Goal: Task Accomplishment & Management: Manage account settings

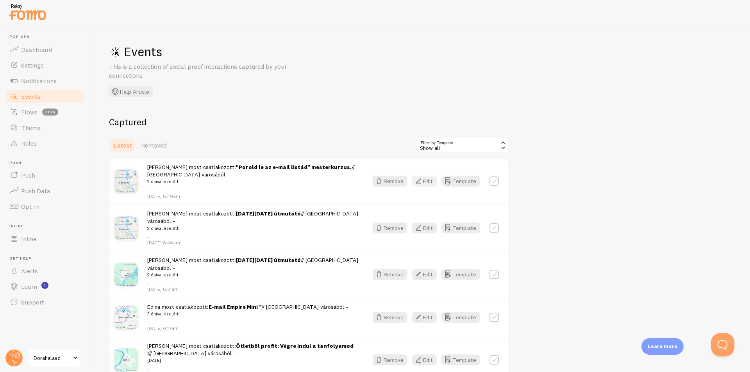
click at [432, 181] on button "Edit" at bounding box center [424, 181] width 25 height 11
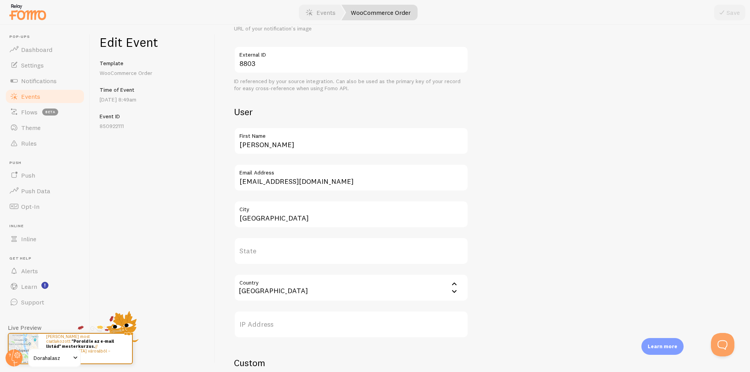
scroll to position [195, 0]
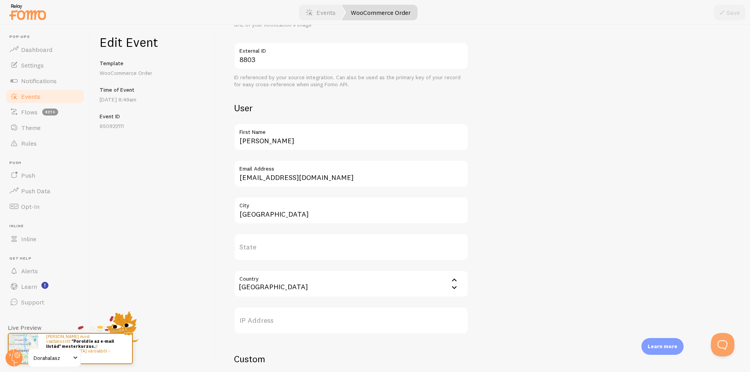
click at [17, 102] on link "Events" at bounding box center [45, 97] width 80 height 16
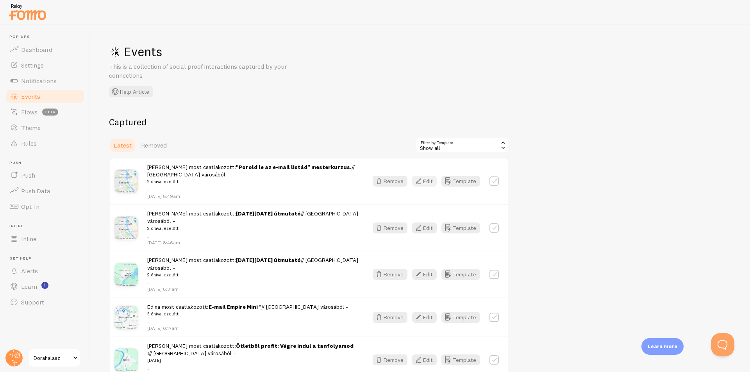
click at [415, 179] on icon "button" at bounding box center [418, 180] width 9 height 9
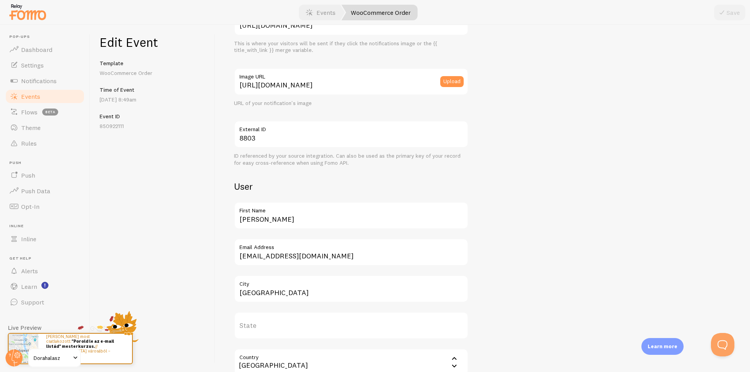
scroll to position [117, 0]
drag, startPoint x: 265, startPoint y: 222, endPoint x: 219, endPoint y: 221, distance: 45.7
click at [220, 221] on div "Meta "Porold le az e-mail listád" mesterkurzus. Title This text will be bolded …" at bounding box center [482, 198] width 535 height 347
type input "Ildikó"
click at [733, 11] on button "Save" at bounding box center [729, 13] width 31 height 16
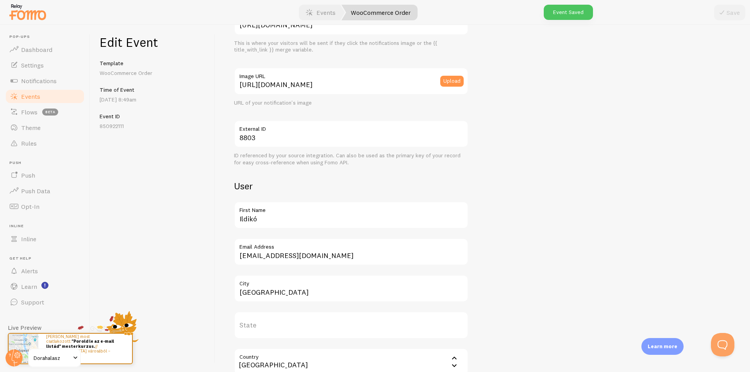
click at [21, 97] on span "Events" at bounding box center [30, 97] width 19 height 8
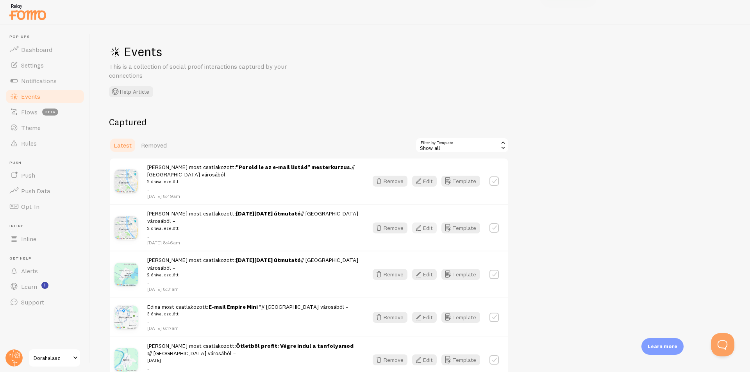
click at [421, 223] on icon "button" at bounding box center [418, 227] width 9 height 9
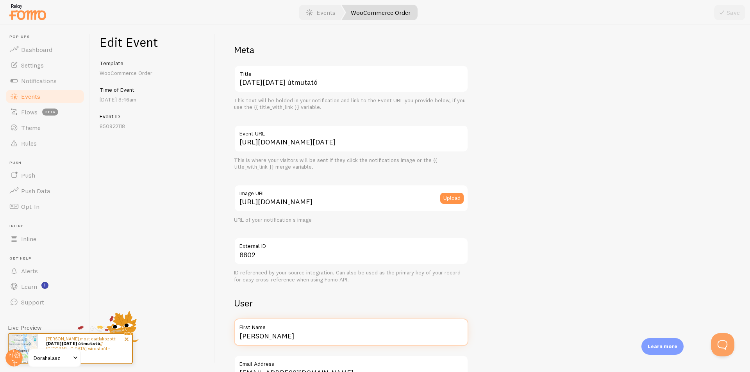
drag, startPoint x: 289, startPoint y: 337, endPoint x: 115, endPoint y: 339, distance: 173.8
click at [215, 339] on div "Meta [DATE][DATE] útmutató Title This text will be bolded in your notification …" at bounding box center [482, 198] width 535 height 347
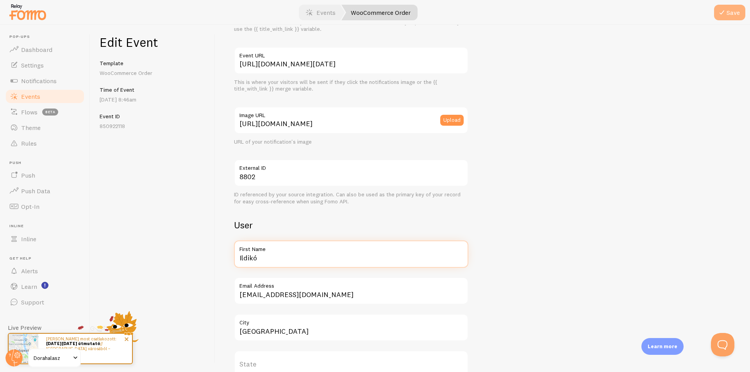
type input "Ildikó"
click at [718, 14] on icon "submit" at bounding box center [721, 12] width 9 height 9
click at [44, 100] on link "Events" at bounding box center [45, 97] width 80 height 16
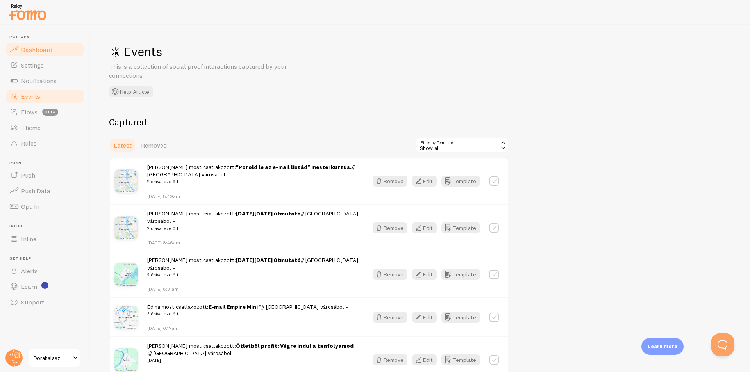
click at [42, 47] on span "Dashboard" at bounding box center [36, 50] width 31 height 8
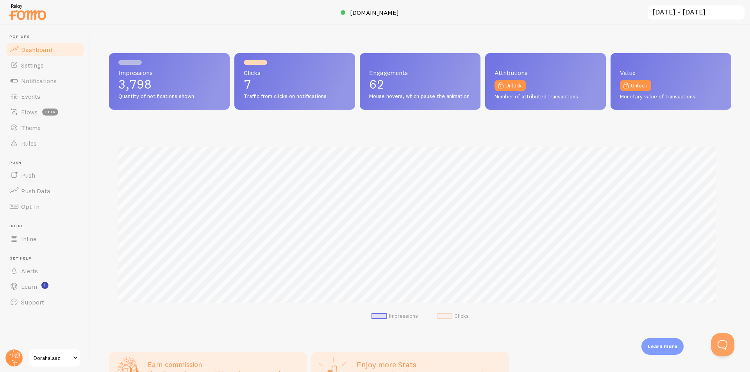
scroll to position [205, 616]
click at [39, 361] on span "Dorahalasz" at bounding box center [52, 357] width 37 height 9
click at [22, 301] on span "Support" at bounding box center [32, 302] width 23 height 8
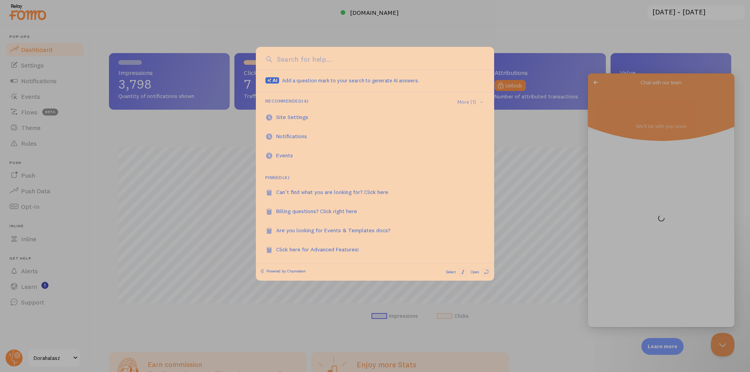
scroll to position [0, 0]
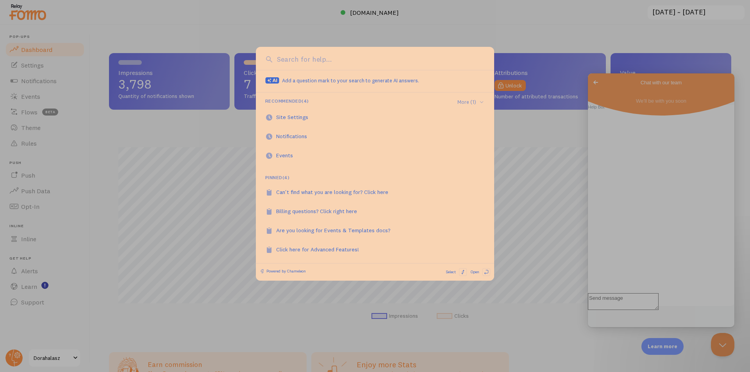
click at [527, 39] on div at bounding box center [375, 186] width 750 height 372
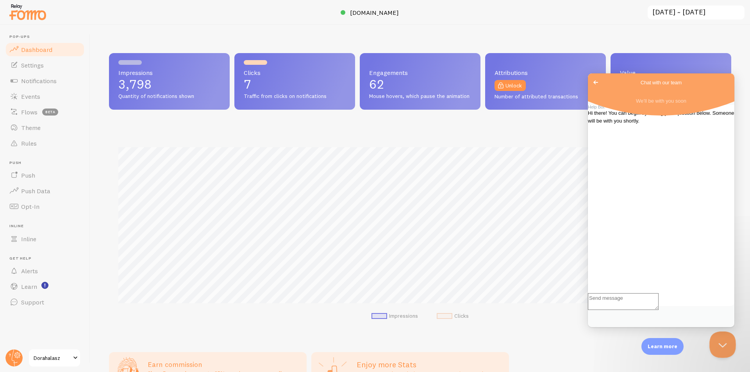
click at [726, 343] on button "Close Beacon popover" at bounding box center [720, 343] width 23 height 23
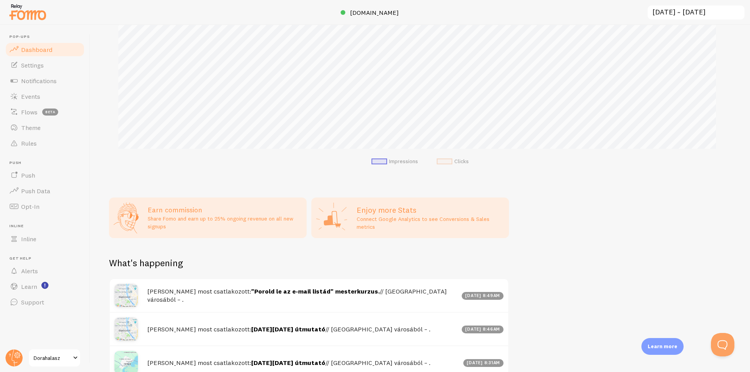
scroll to position [156, 0]
click at [75, 355] on span at bounding box center [75, 357] width 9 height 9
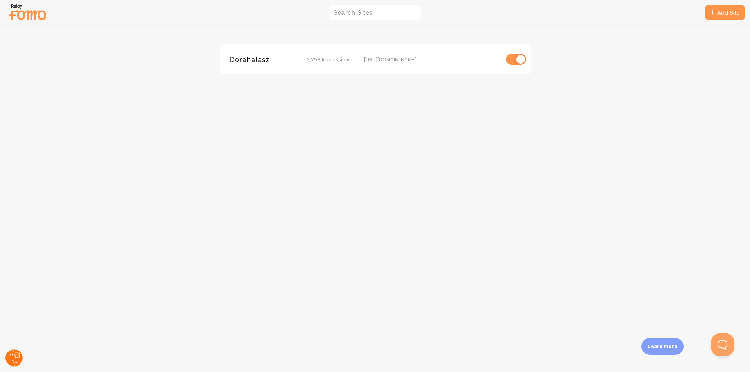
click at [14, 356] on icon at bounding box center [17, 355] width 6 height 6
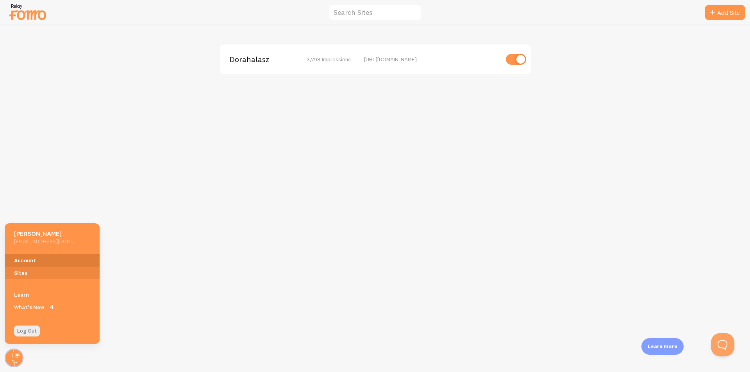
click at [28, 257] on link "Account" at bounding box center [52, 260] width 95 height 12
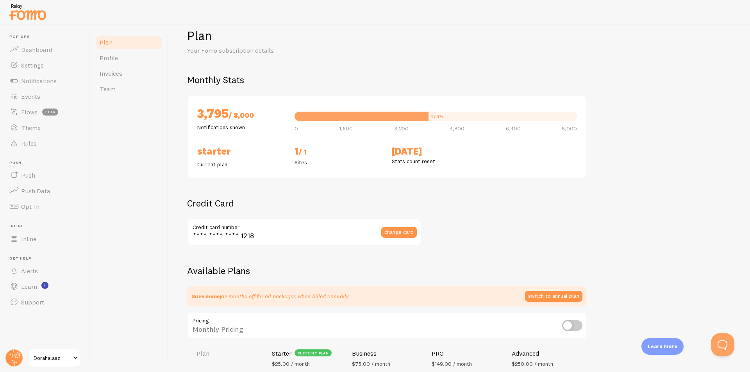
scroll to position [15, 0]
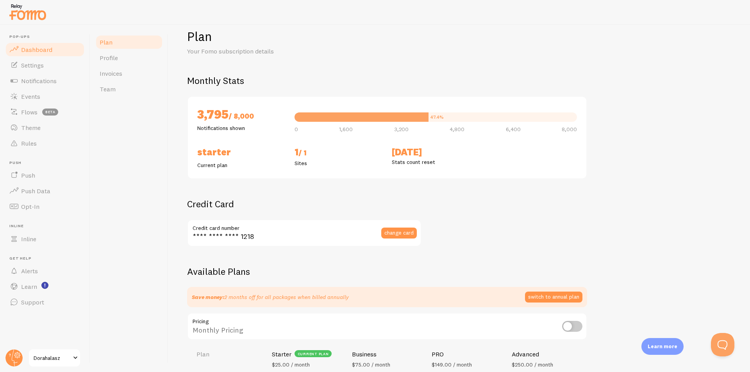
click at [56, 48] on link "Dashboard" at bounding box center [45, 50] width 80 height 16
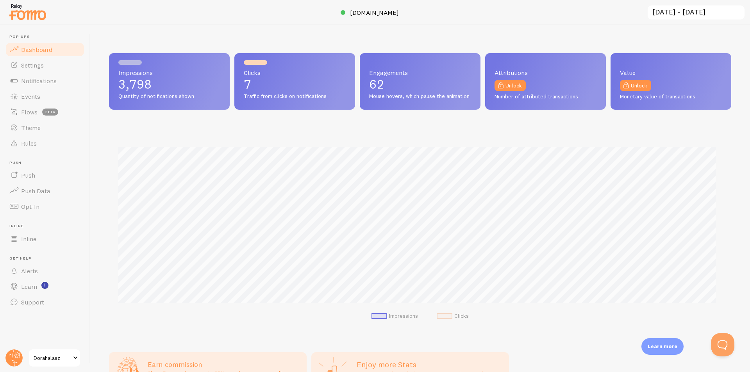
scroll to position [205, 616]
click at [15, 353] on icon at bounding box center [17, 355] width 6 height 6
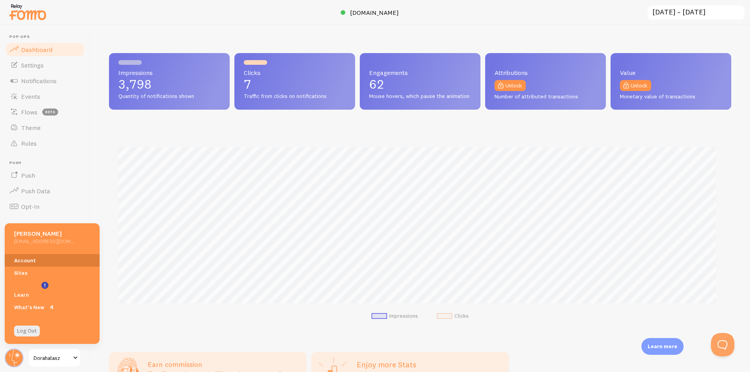
click at [28, 259] on link "Account" at bounding box center [52, 260] width 95 height 12
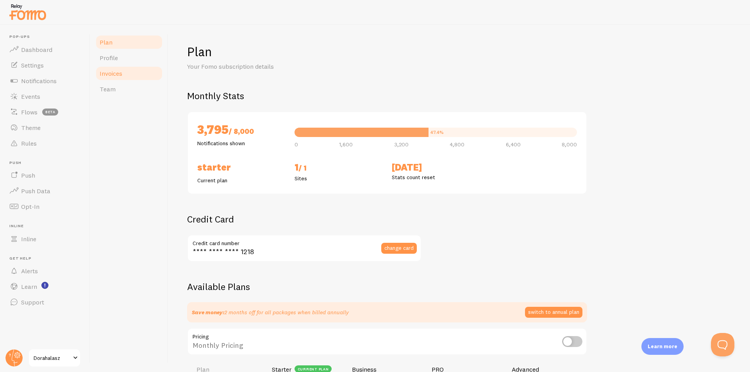
click at [129, 71] on link "Invoices" at bounding box center [129, 74] width 68 height 16
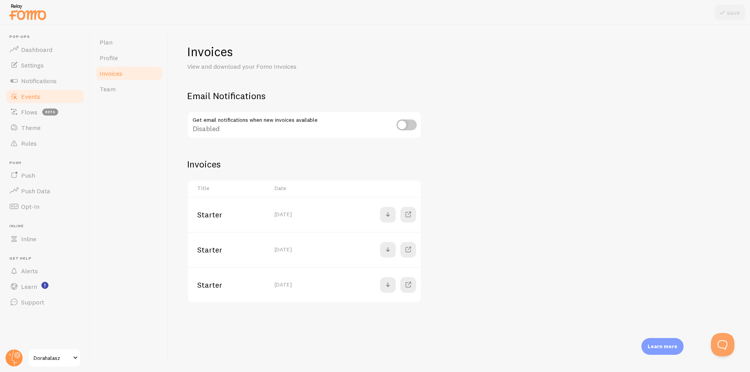
click at [41, 93] on link "Events" at bounding box center [45, 97] width 80 height 16
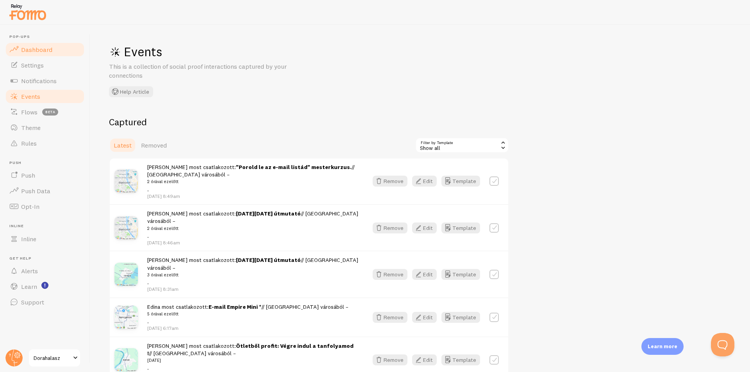
click at [37, 50] on span "Dashboard" at bounding box center [36, 50] width 31 height 8
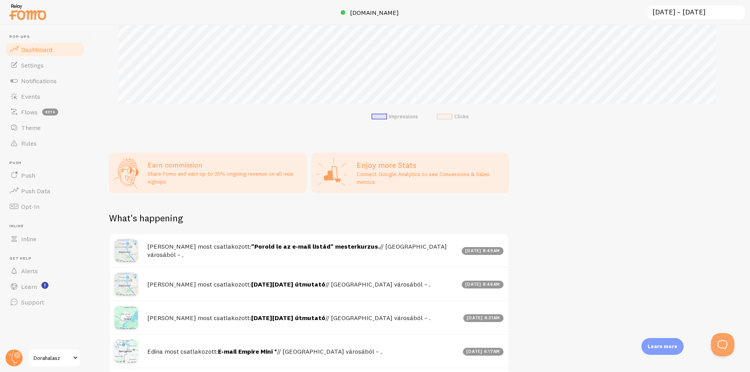
scroll to position [228, 0]
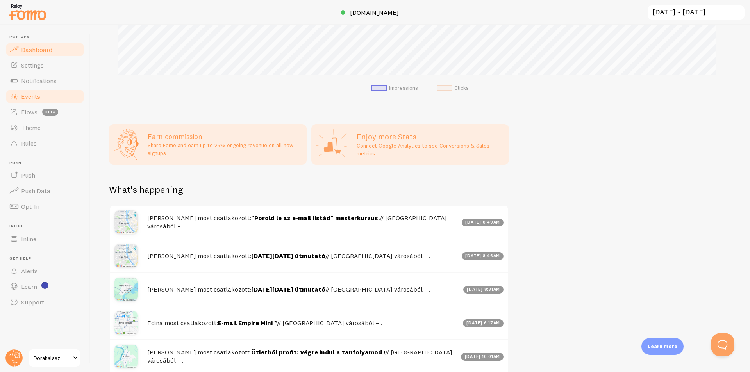
click at [39, 91] on link "Events" at bounding box center [45, 97] width 80 height 16
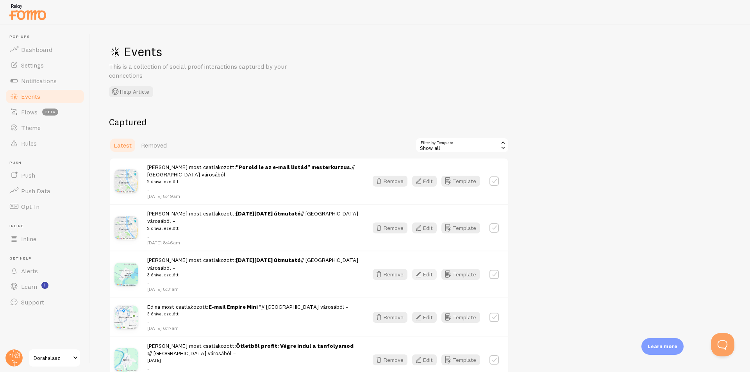
click at [424, 269] on button "Edit" at bounding box center [424, 274] width 25 height 11
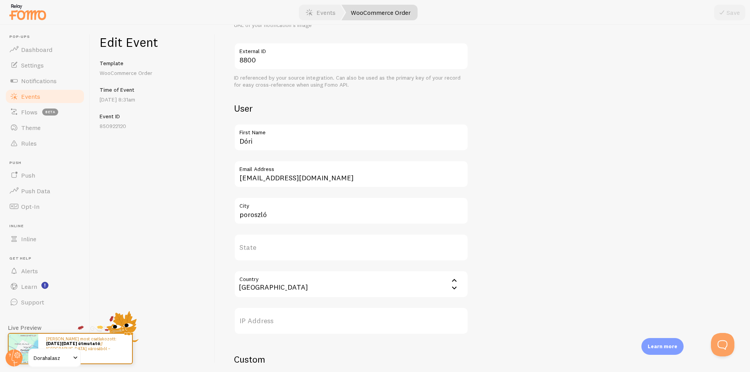
scroll to position [195, 0]
drag, startPoint x: 217, startPoint y: 222, endPoint x: 196, endPoint y: 222, distance: 20.7
click at [196, 222] on div "Edit Event Template WooCommerce Order Time of Event [DATE] 8:31am Event ID 8509…" at bounding box center [420, 198] width 660 height 347
type input "Eger"
click at [726, 15] on icon "submit" at bounding box center [721, 12] width 9 height 9
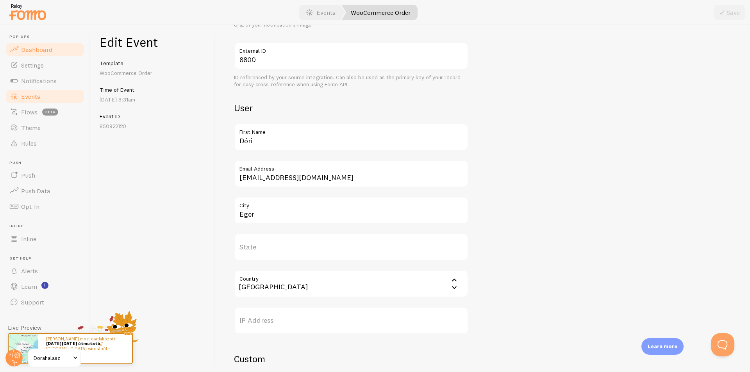
click at [50, 54] on link "Dashboard" at bounding box center [45, 50] width 80 height 16
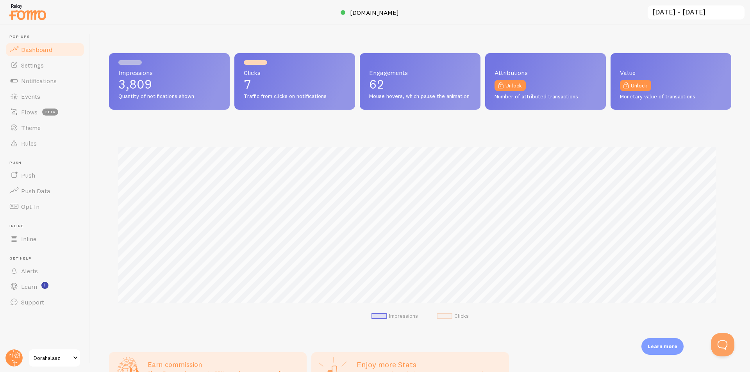
scroll to position [205, 616]
